Goal: Go to known website: Access a specific website the user already knows

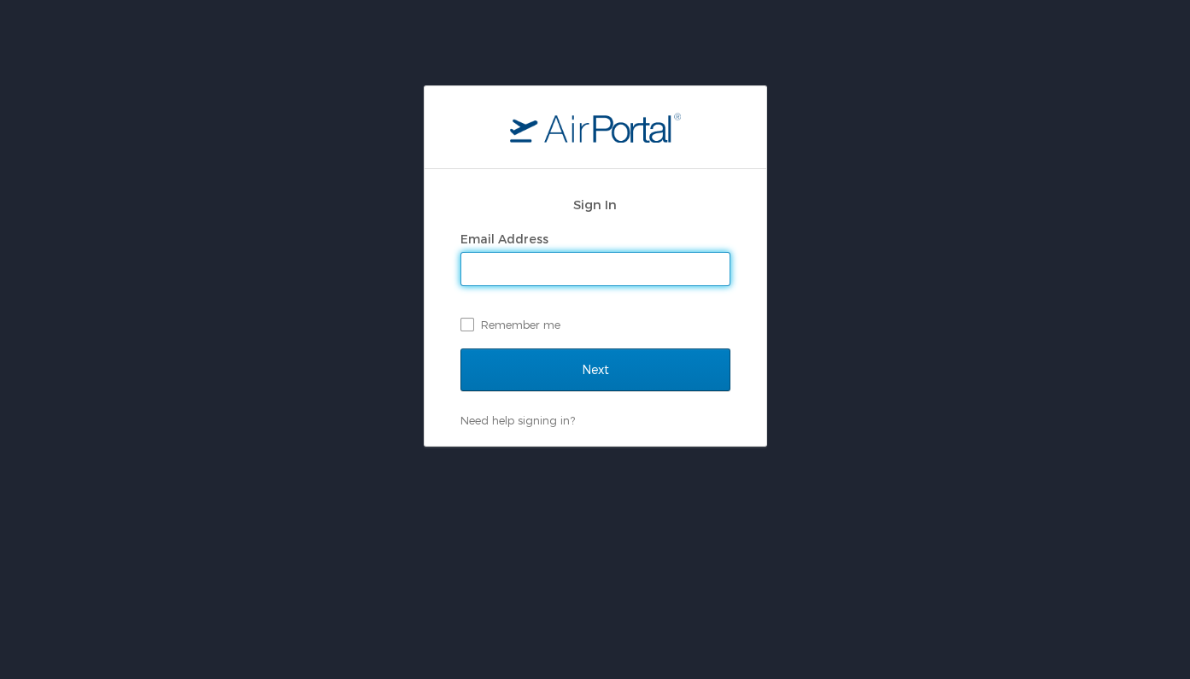
type input "[EMAIL_ADDRESS][DOMAIN_NAME]"
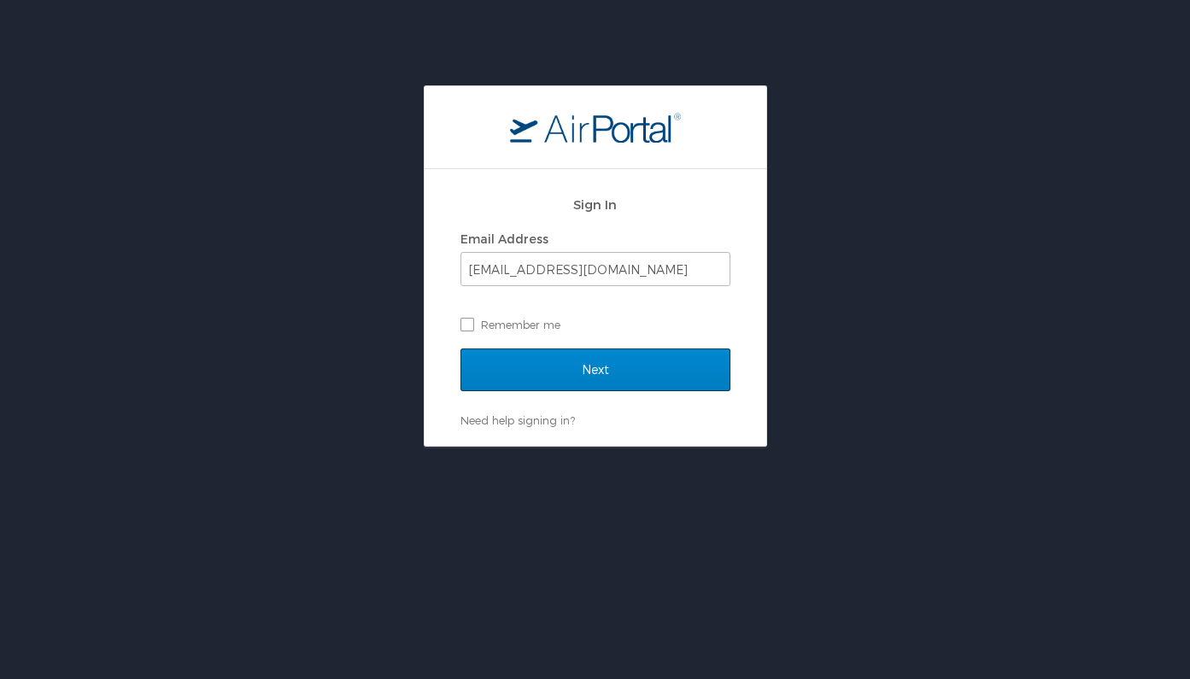
click at [549, 376] on input "Next" at bounding box center [595, 369] width 270 height 43
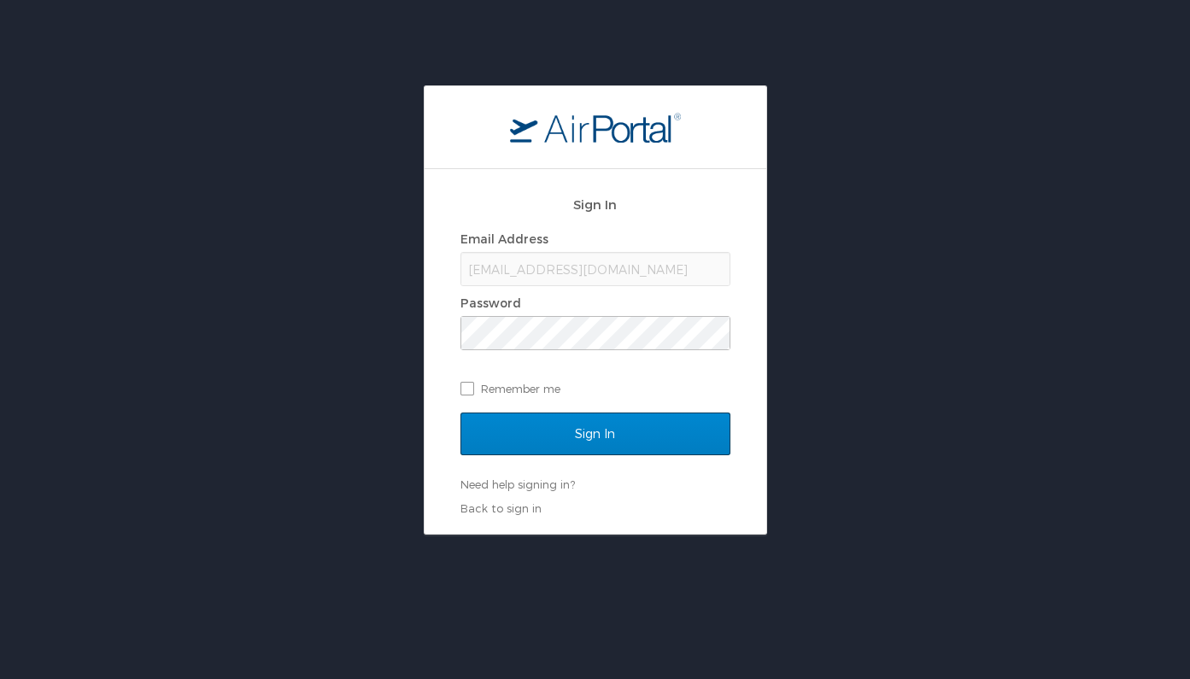
click at [547, 426] on input "Sign In" at bounding box center [595, 433] width 270 height 43
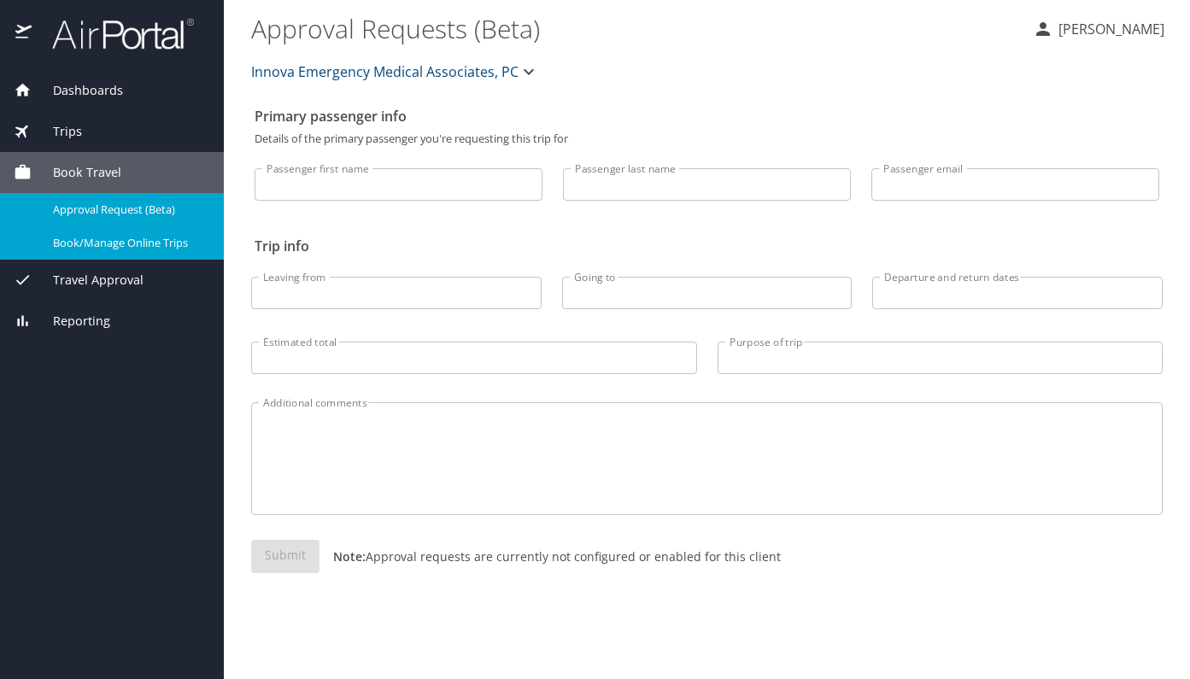
click at [119, 245] on span "Book/Manage Online Trips" at bounding box center [128, 243] width 150 height 16
